Goal: Find specific page/section: Find specific page/section

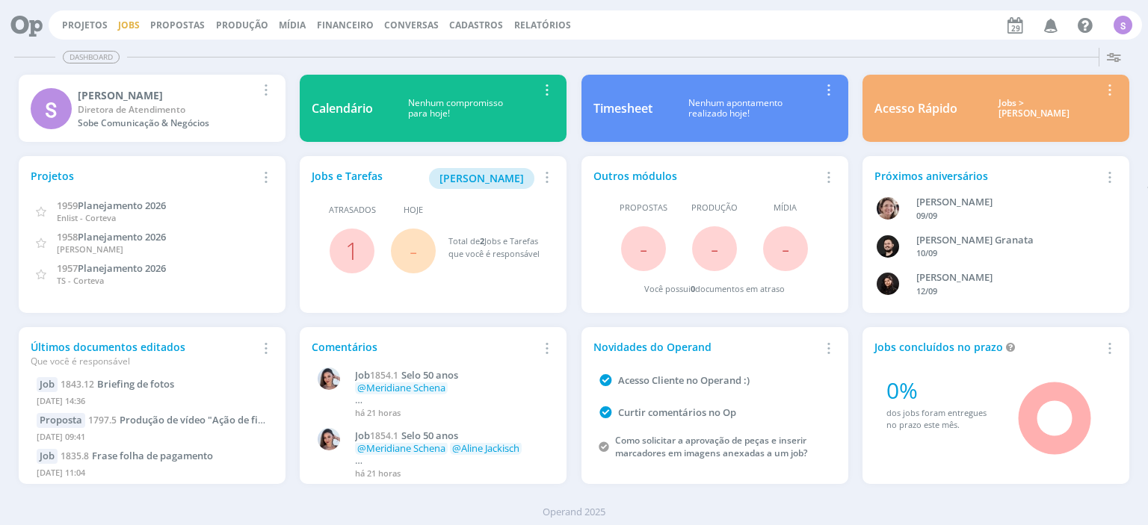
click at [120, 21] on div "Projetos Jobs Propostas Produção [GEOGRAPHIC_DATA] Financeiro Conversas Cadastr…" at bounding box center [595, 24] width 1093 height 29
click at [122, 22] on link "Jobs" at bounding box center [129, 25] width 22 height 13
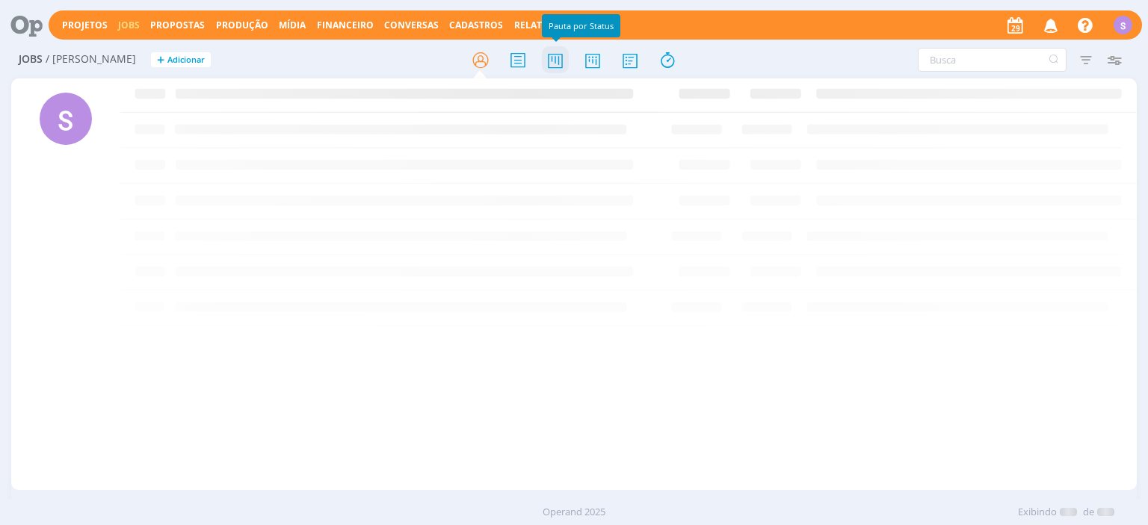
click at [552, 59] on icon at bounding box center [555, 60] width 27 height 29
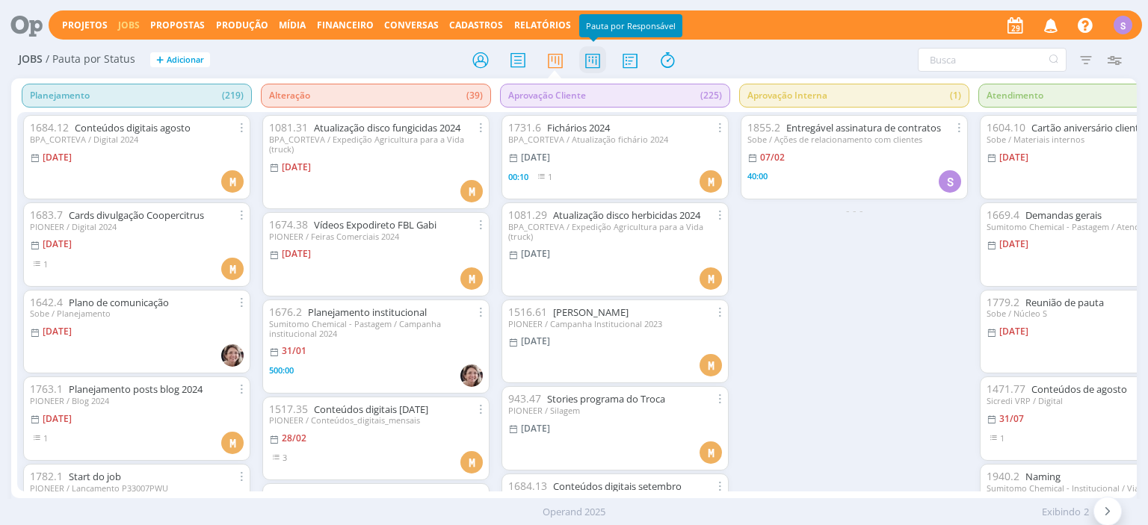
click at [593, 61] on icon at bounding box center [592, 60] width 27 height 29
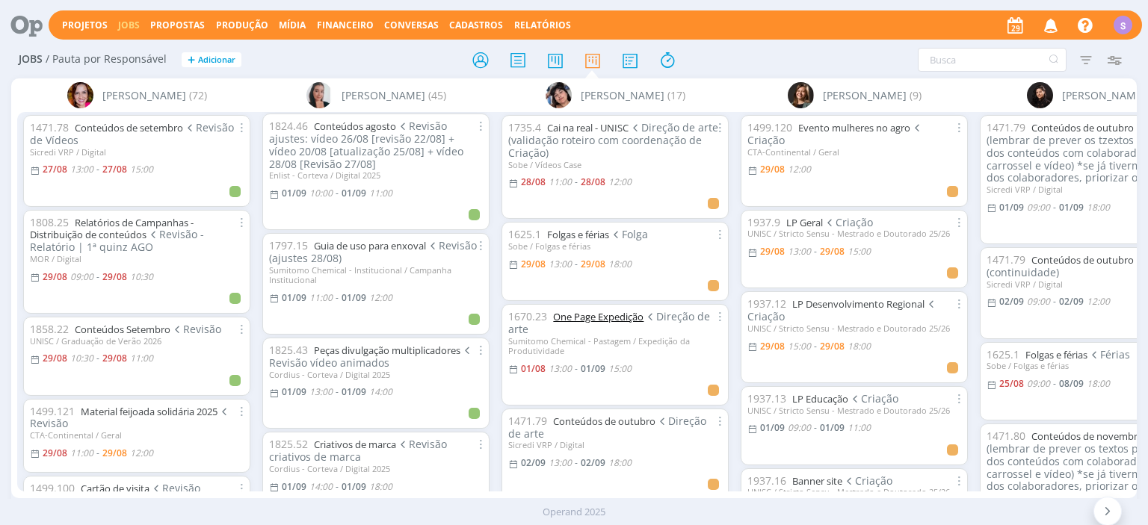
scroll to position [516, 0]
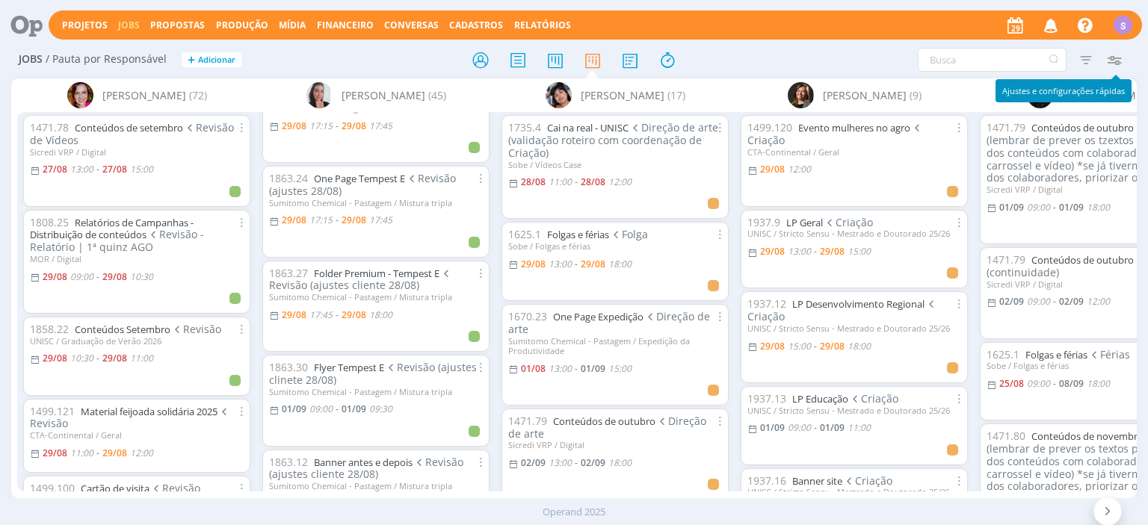
click at [1123, 58] on icon "button" at bounding box center [1114, 59] width 27 height 27
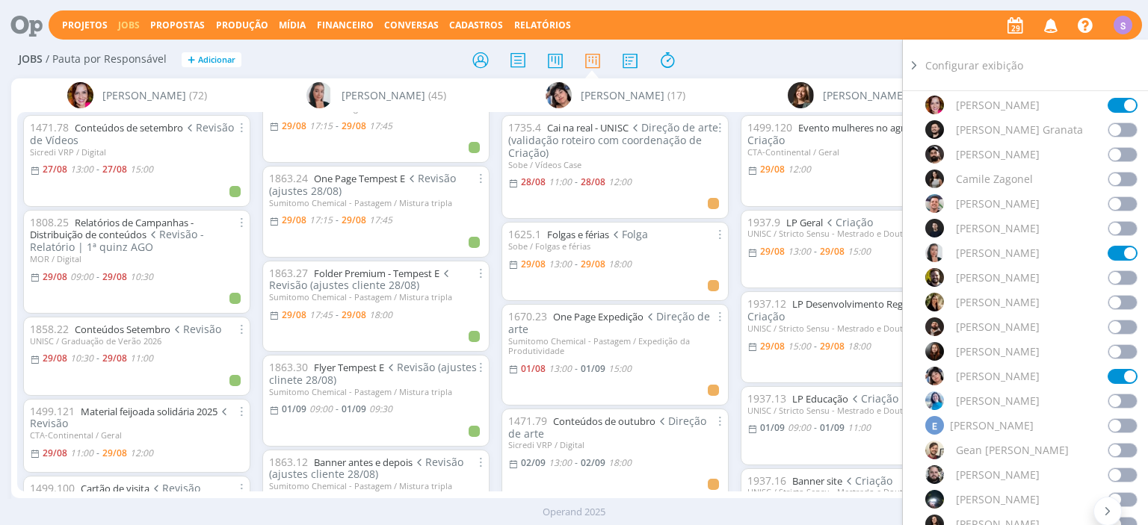
scroll to position [431, 0]
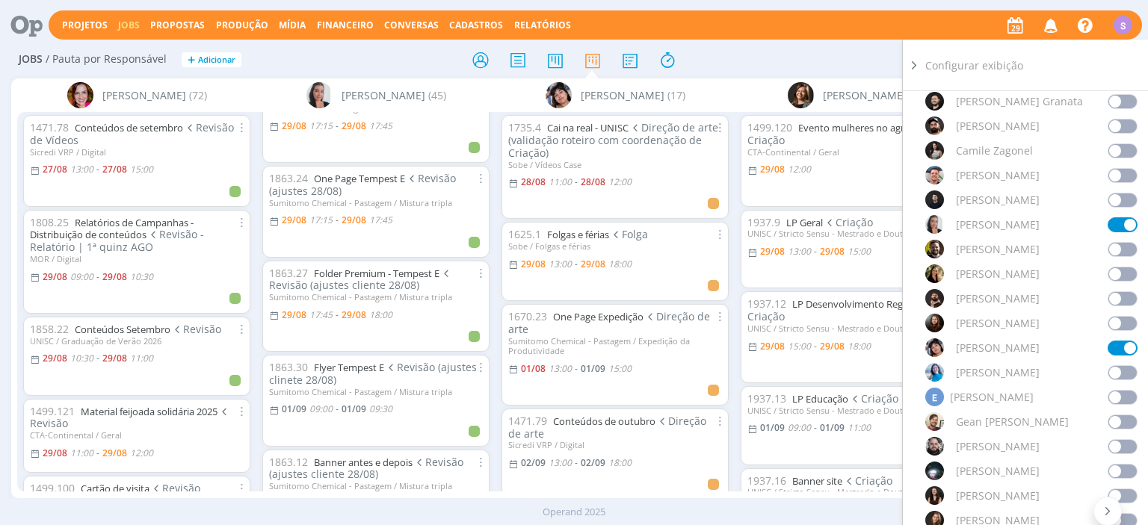
click at [1122, 371] on span at bounding box center [1123, 372] width 30 height 15
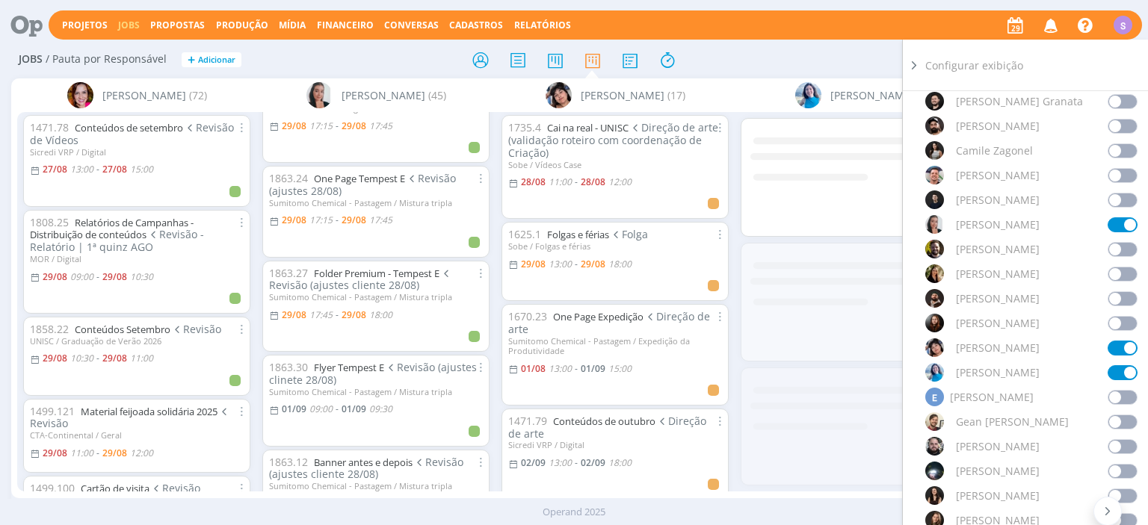
click at [1132, 343] on span at bounding box center [1123, 348] width 30 height 15
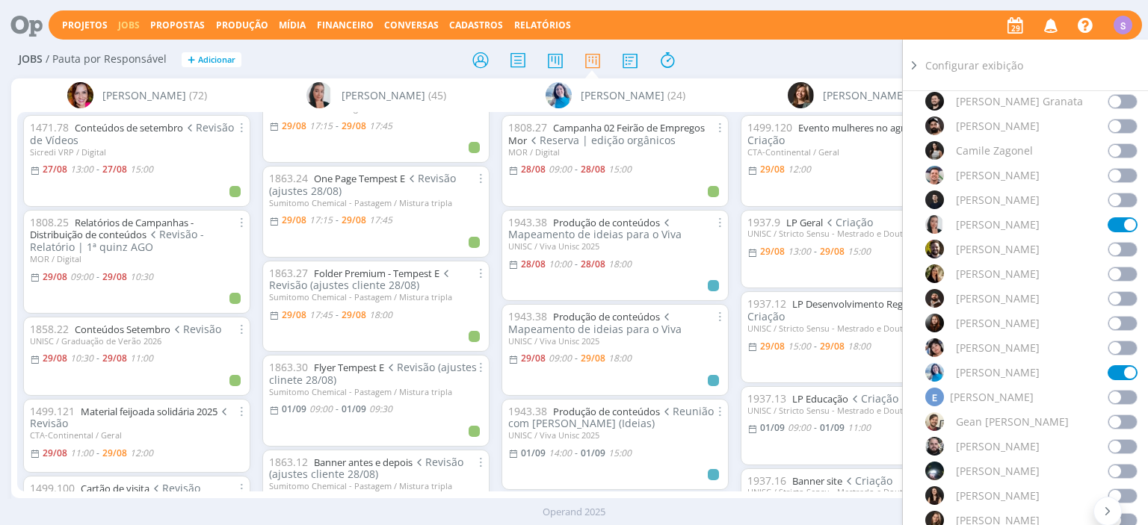
click at [1132, 223] on span at bounding box center [1123, 225] width 30 height 15
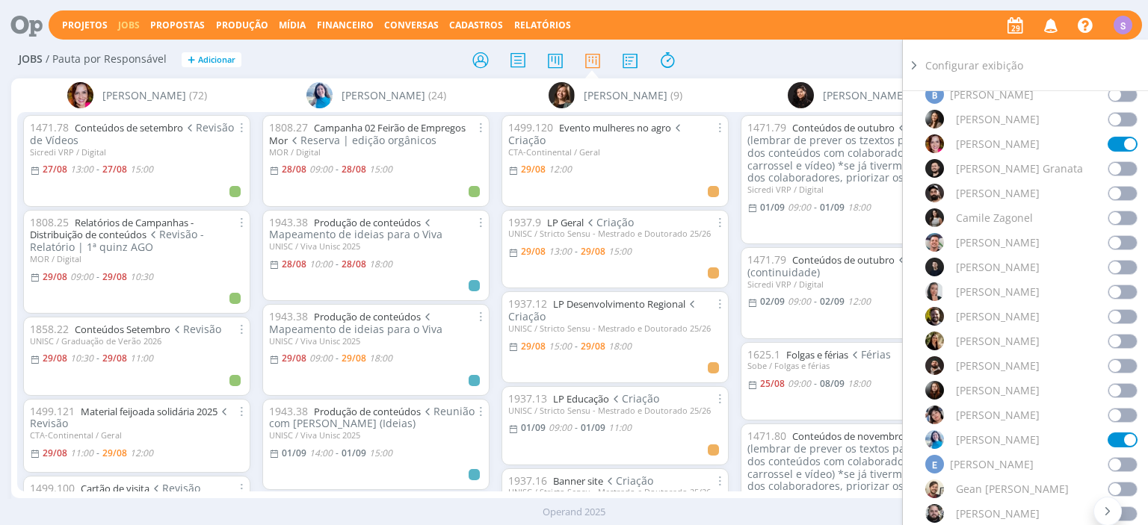
scroll to position [344, 0]
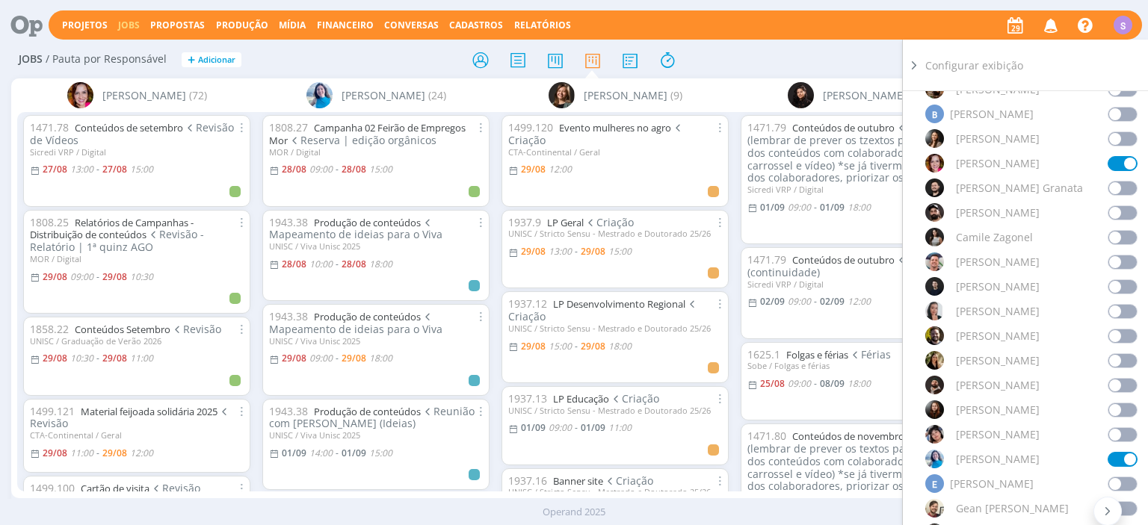
click at [1129, 163] on span at bounding box center [1123, 163] width 30 height 15
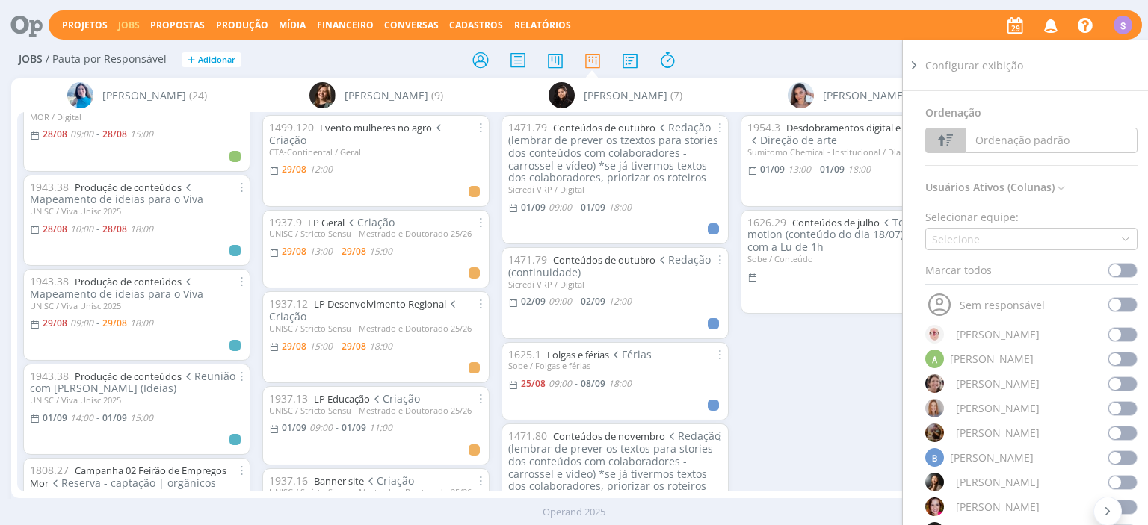
scroll to position [0, 0]
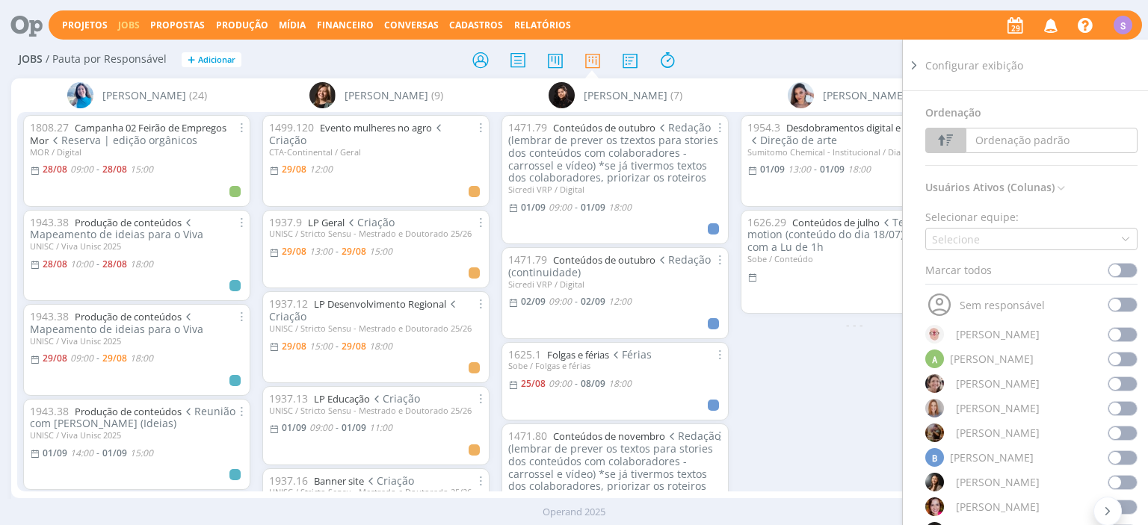
click at [920, 68] on icon at bounding box center [914, 66] width 15 height 16
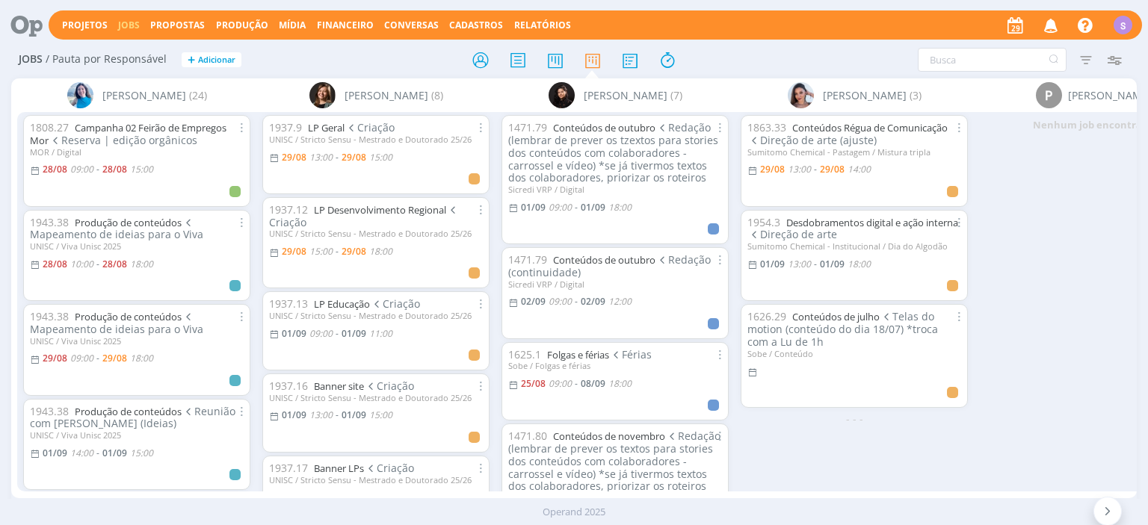
scroll to position [431, 0]
